Goal: Answer question/provide support: Share knowledge or assist other users

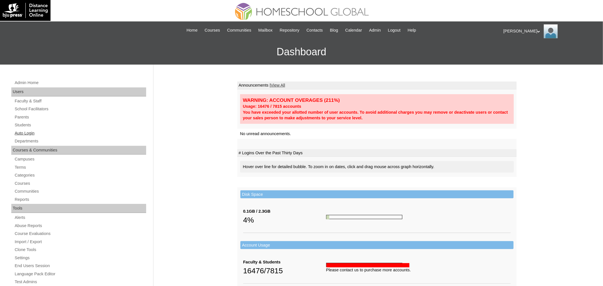
click at [23, 132] on link "Auto Login" at bounding box center [80, 133] width 132 height 7
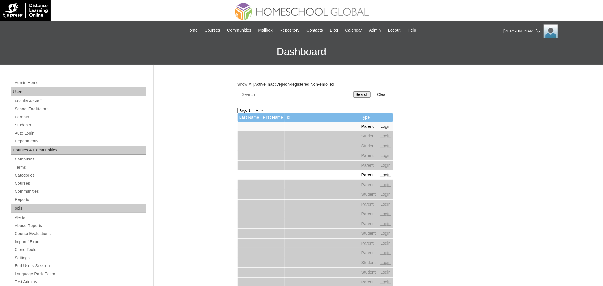
click at [277, 94] on input "text" at bounding box center [294, 95] width 106 height 8
paste input "Hanzelle Mireille"
type input "Hanzelle Mireille"
click at [353, 91] on input "Search" at bounding box center [362, 94] width 18 height 6
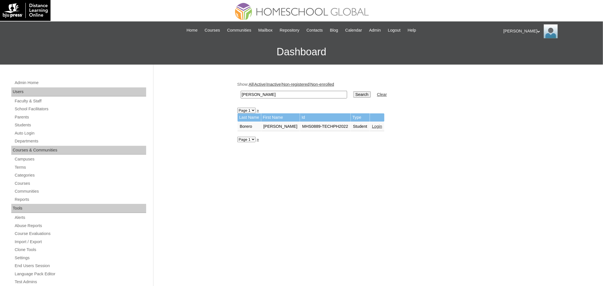
click at [381, 126] on link "Login" at bounding box center [377, 126] width 10 height 5
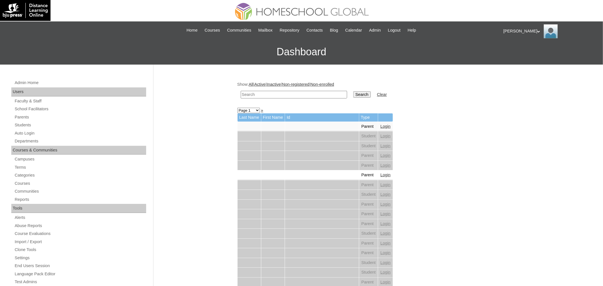
click at [289, 95] on input "text" at bounding box center [294, 95] width 106 height 8
paste input "[PERSON_NAME]"
type input "[PERSON_NAME]"
click at [353, 91] on input "Search" at bounding box center [362, 94] width 18 height 6
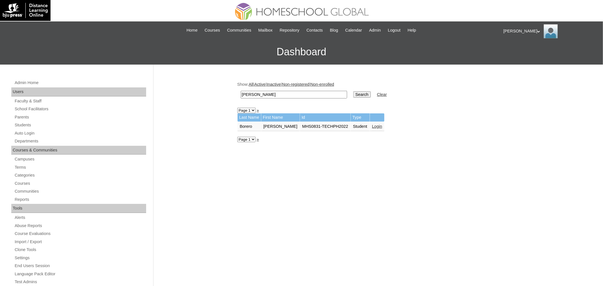
click at [382, 124] on link "Login" at bounding box center [377, 126] width 10 height 5
